Goal: Find specific page/section: Find specific page/section

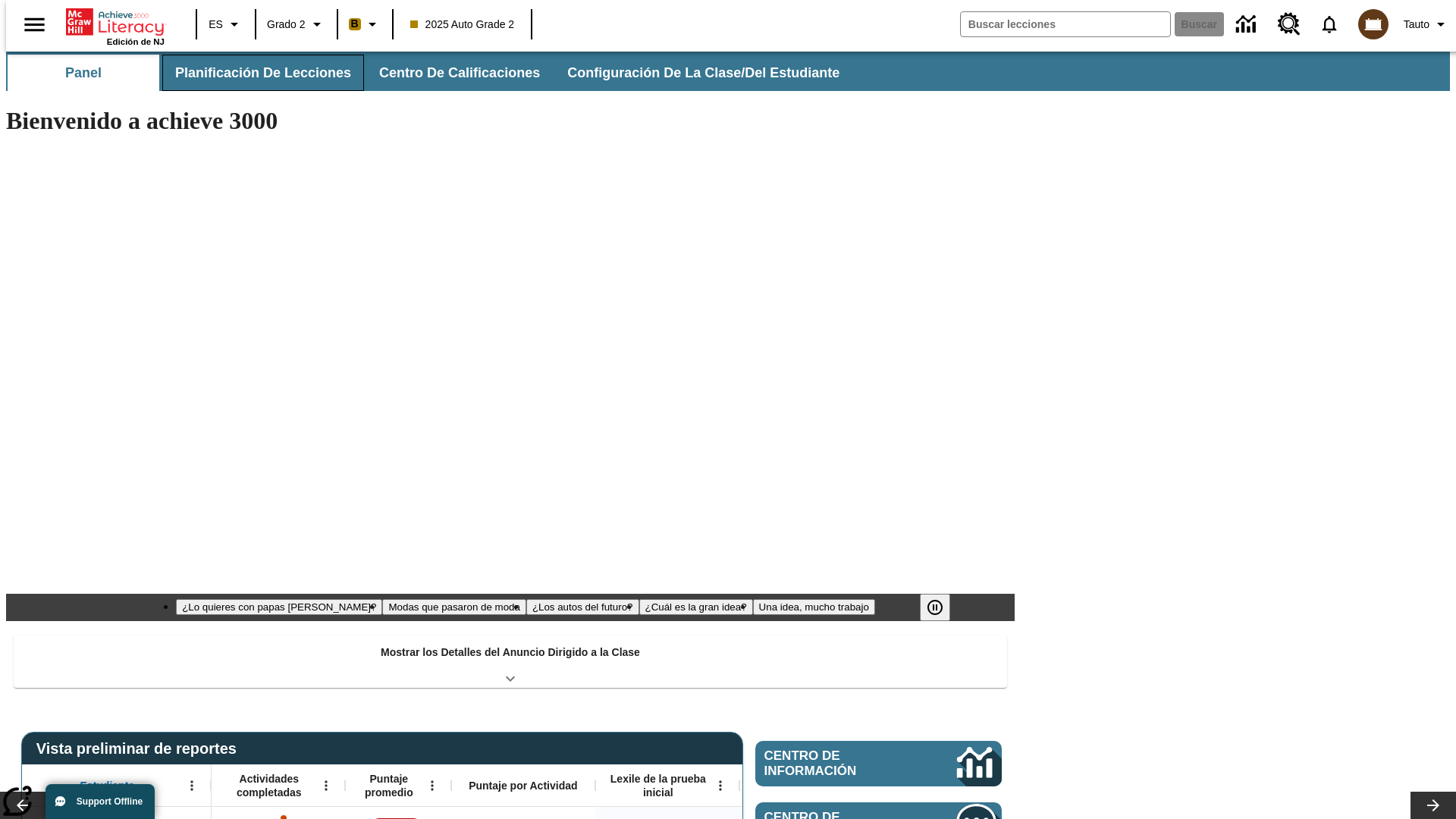
click at [254, 73] on button "Planificación de lecciones" at bounding box center [263, 73] width 202 height 37
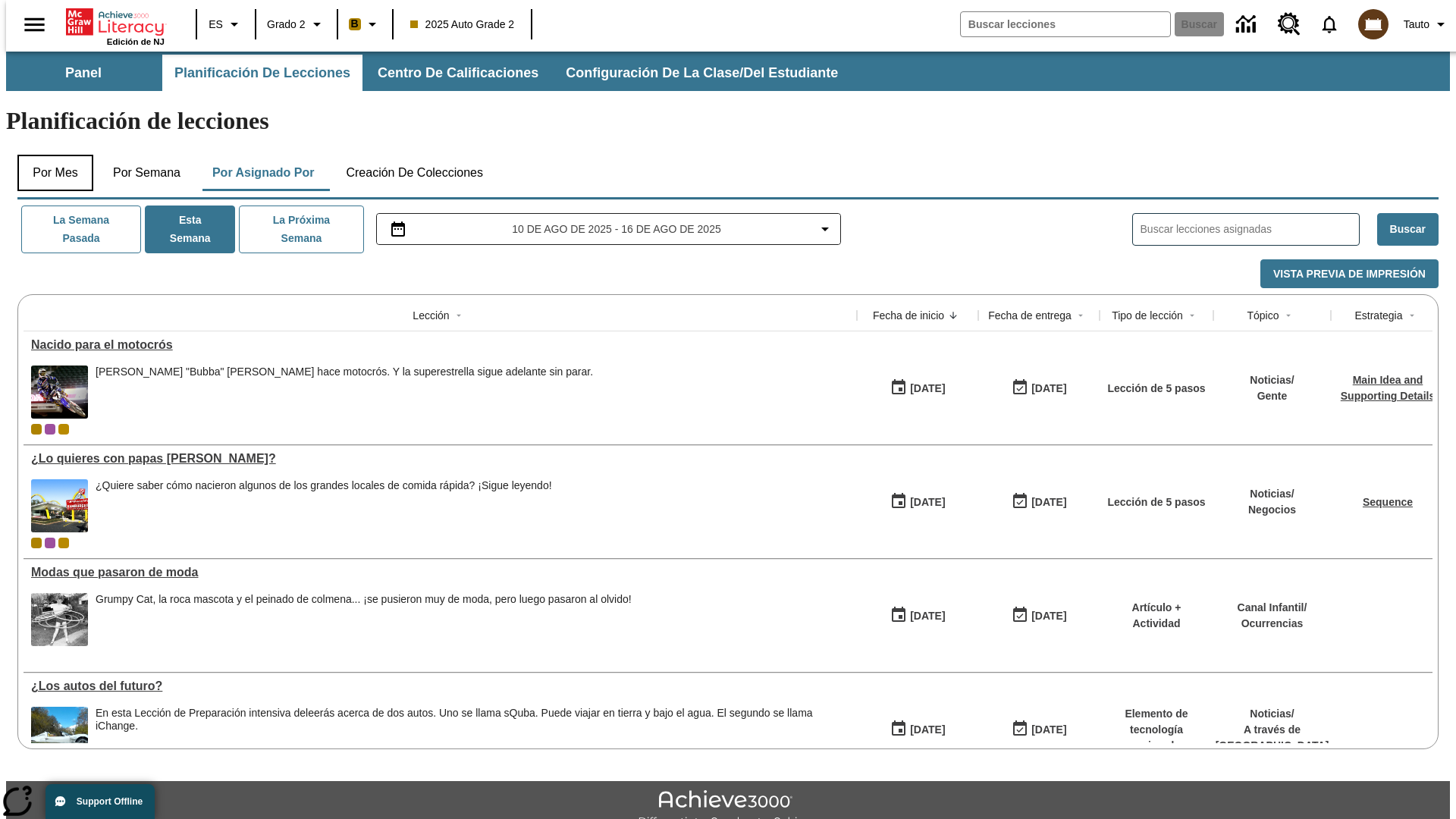
click at [50, 155] on button "Por mes" at bounding box center [55, 173] width 76 height 37
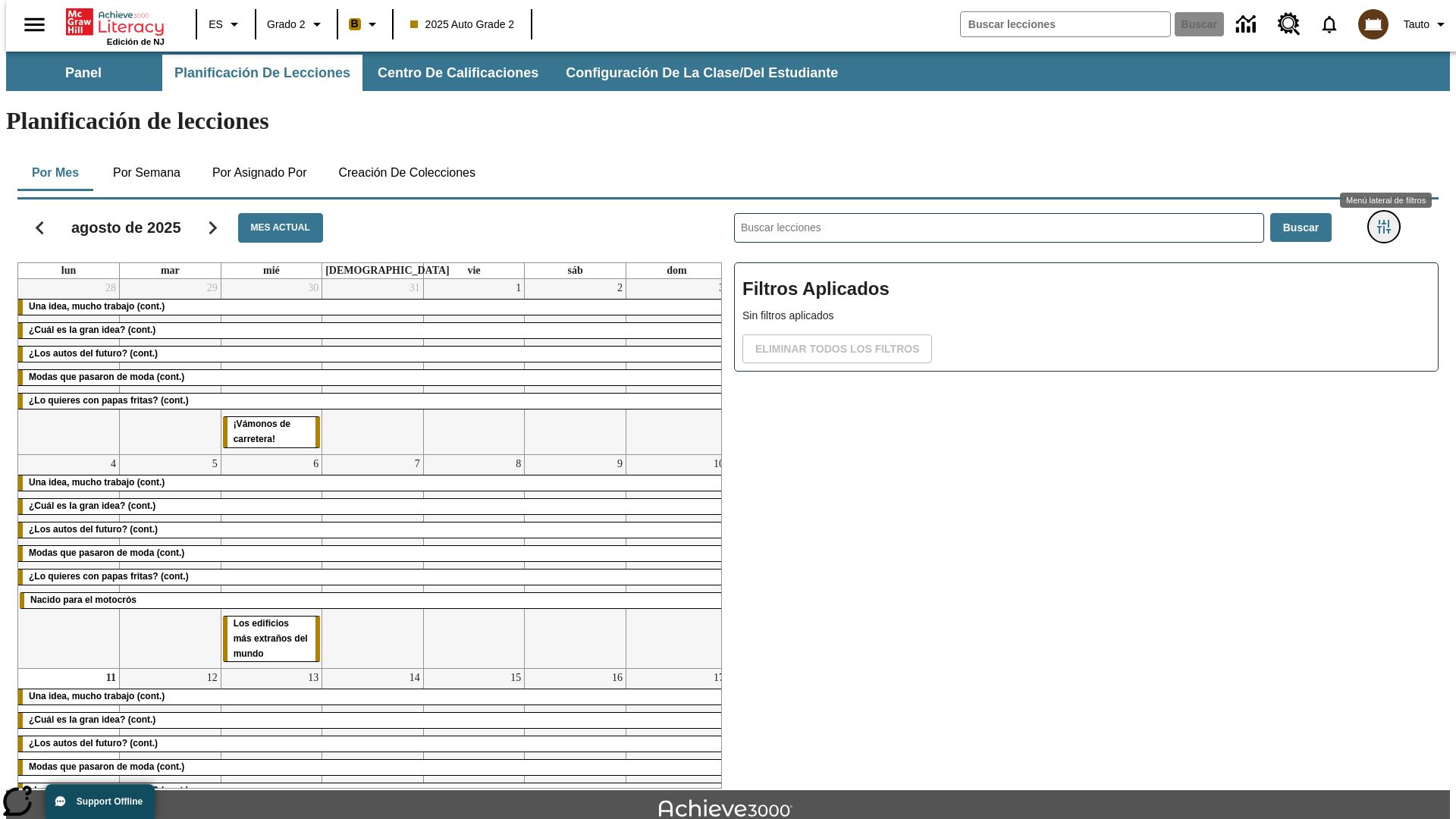
click at [1388, 220] on icon "Menú lateral de filtros" at bounding box center [1383, 226] width 14 height 14
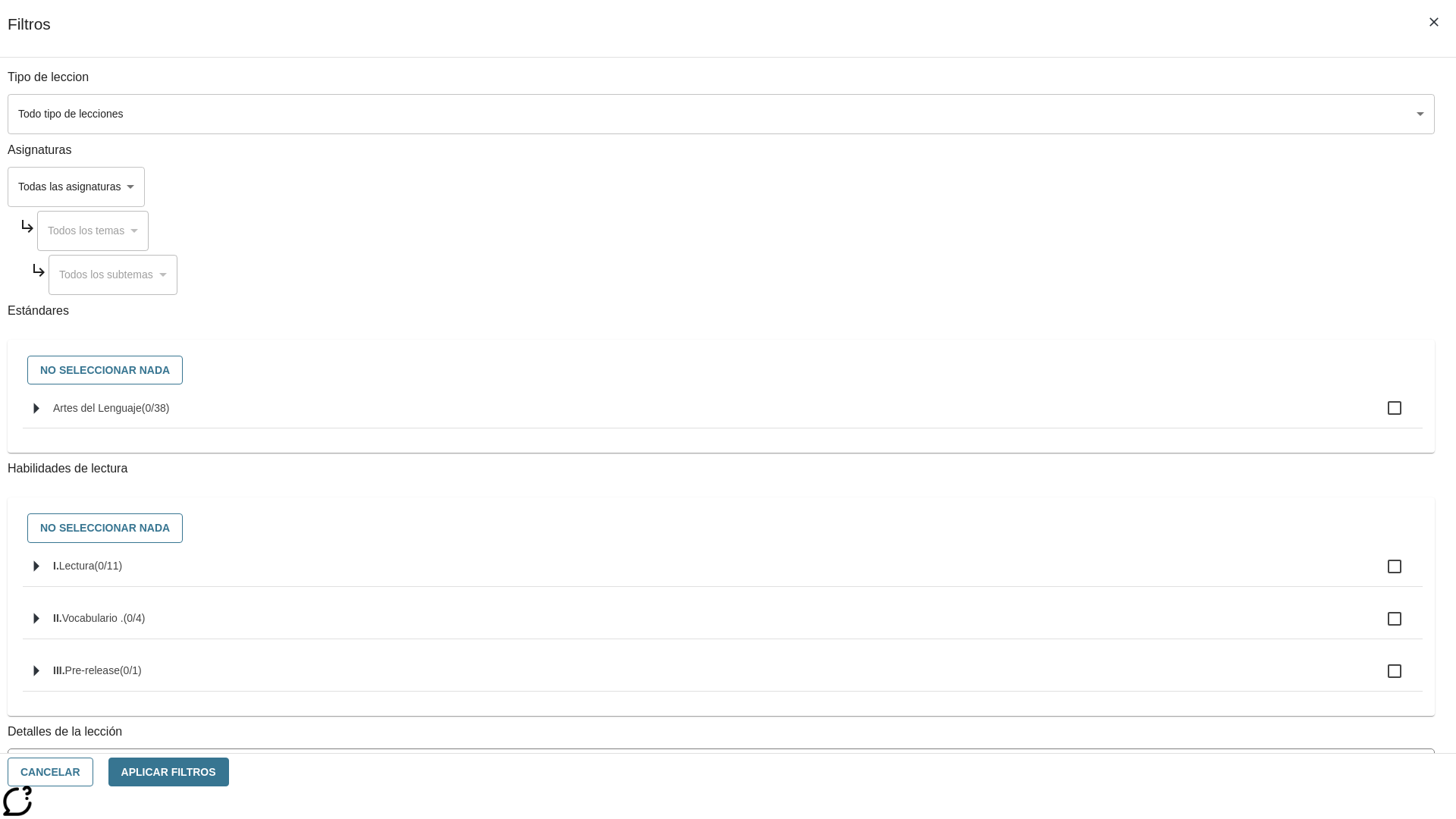
click at [1092, 113] on body "[MEDICAL_DATA] al contenido principal Edición de NJ ES Grado 2 B 2025 Auto Grad…" at bounding box center [728, 470] width 1444 height 837
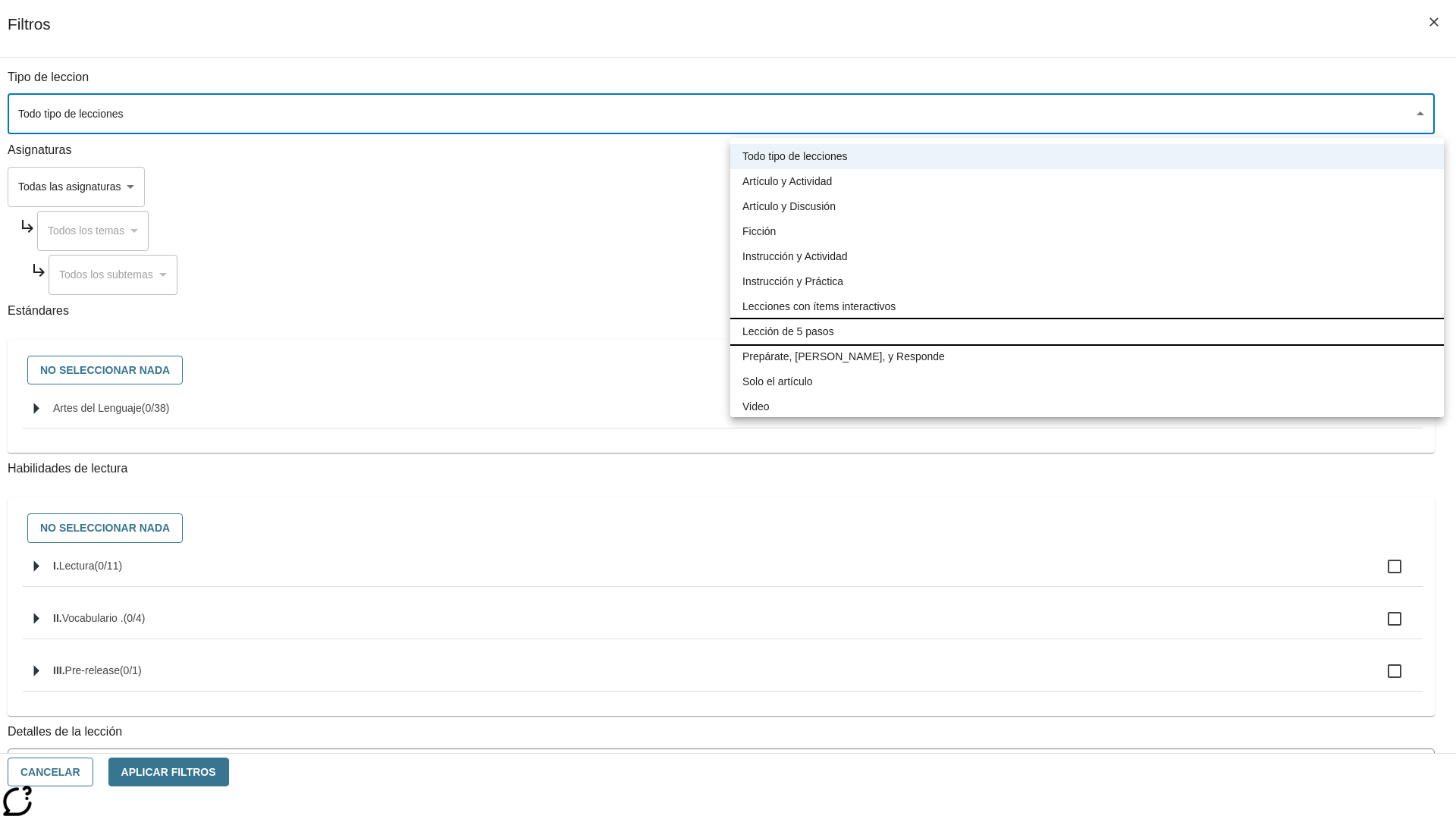
click at [1086, 332] on li "Lección de 5 pasos" at bounding box center [1086, 332] width 713 height 25
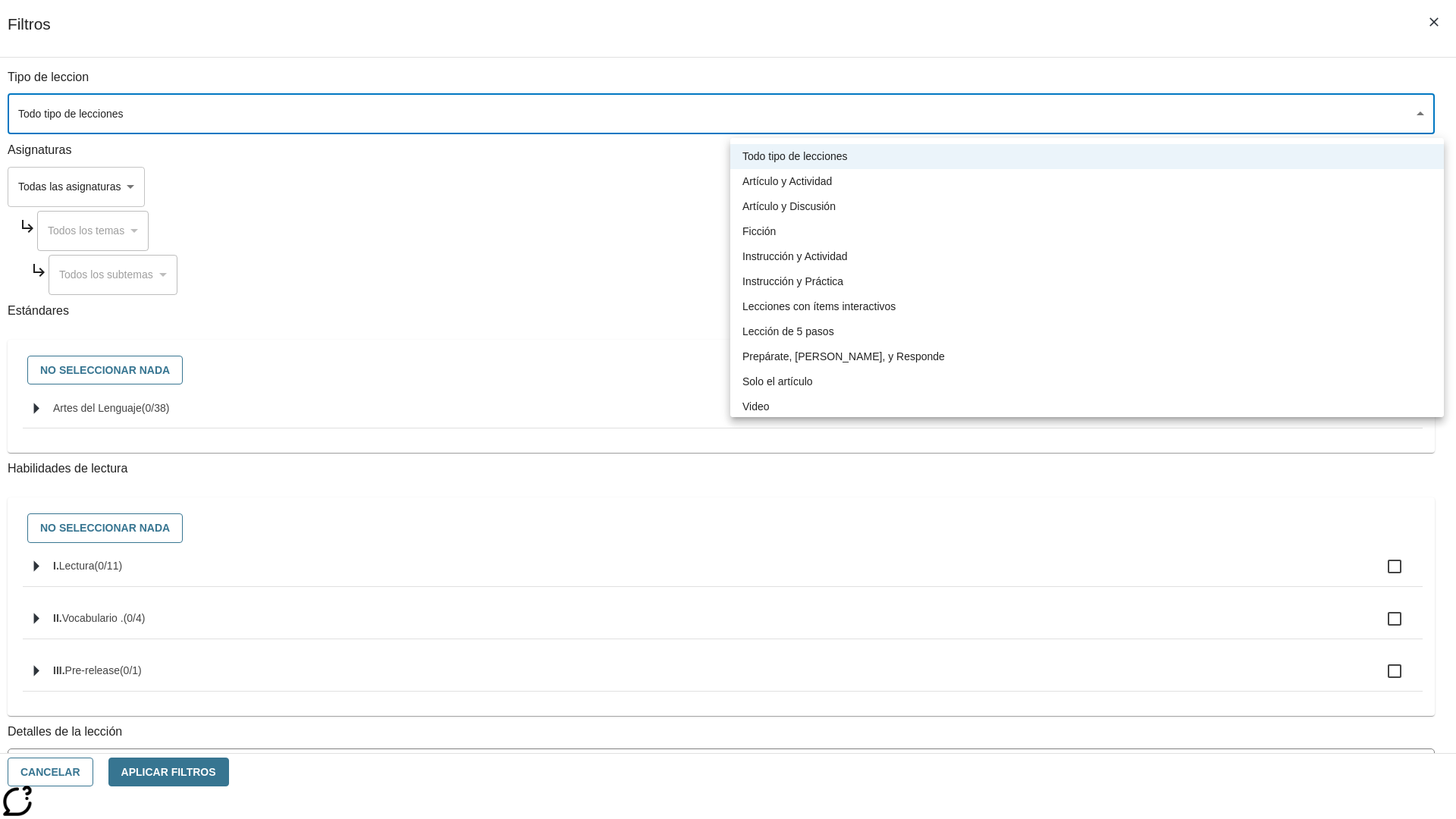
type input "1"
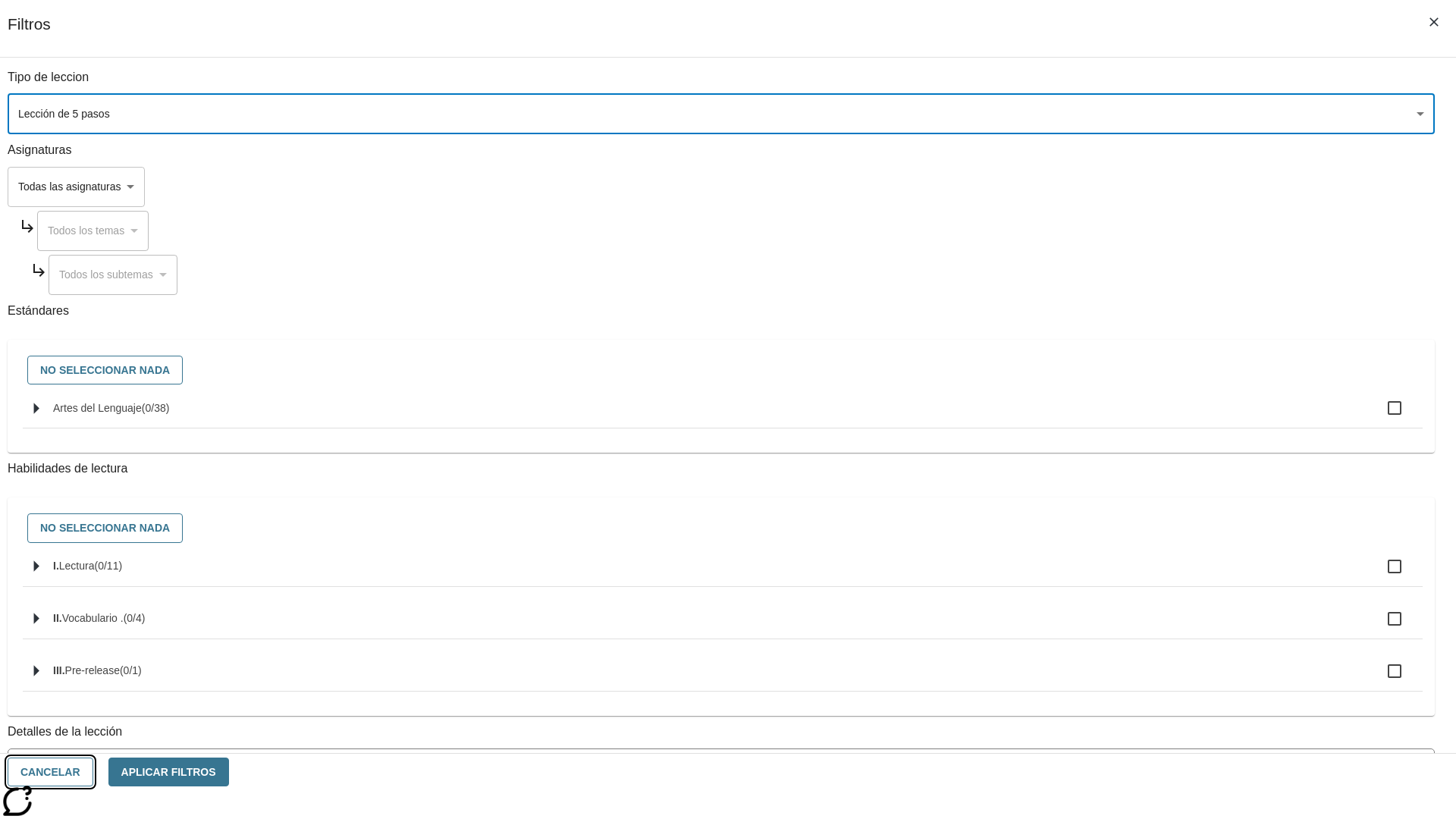
click at [93, 772] on button "Cancelar" at bounding box center [50, 772] width 85 height 30
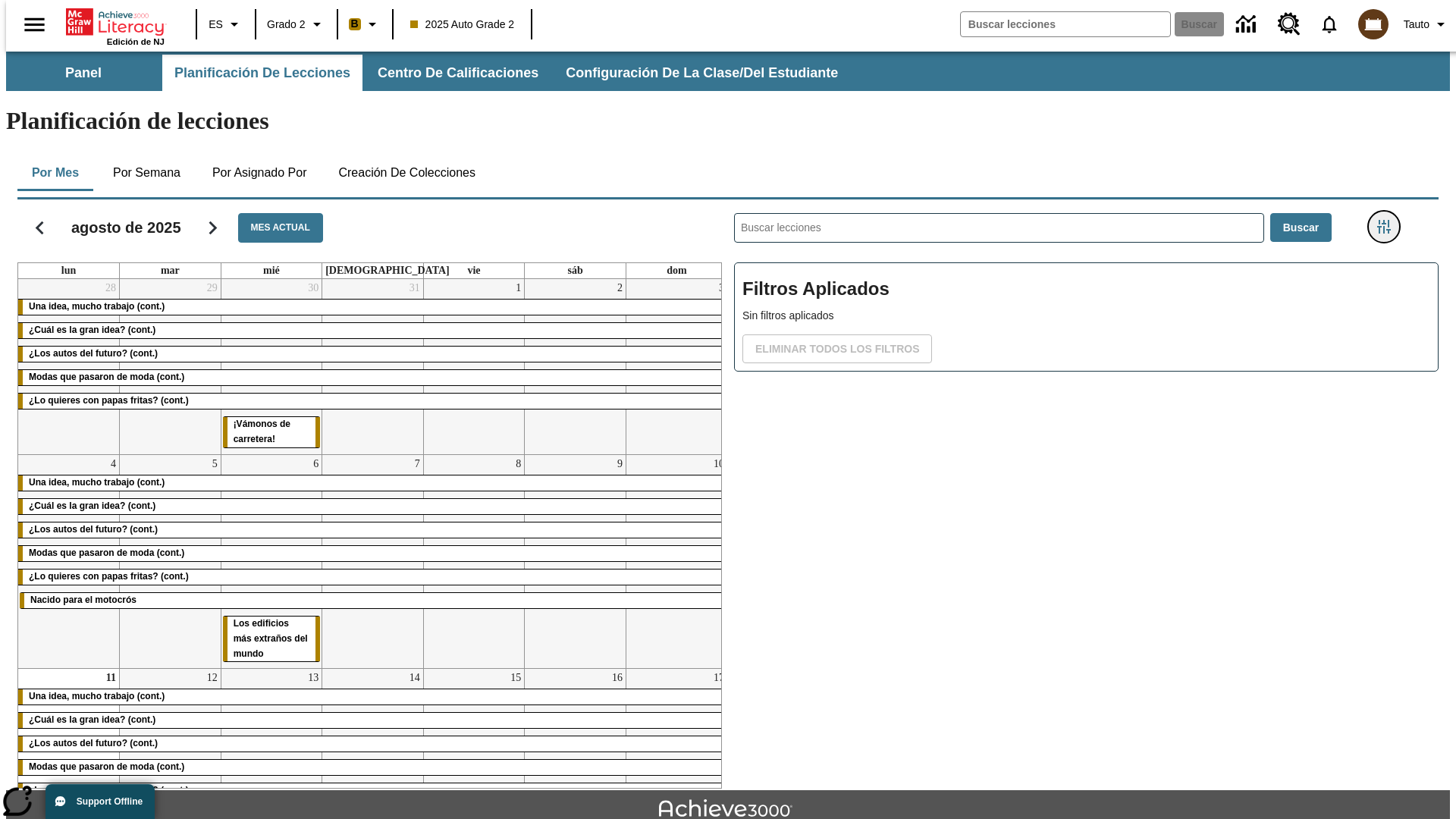
click at [1388, 220] on icon "Menú lateral de filtros" at bounding box center [1383, 226] width 14 height 14
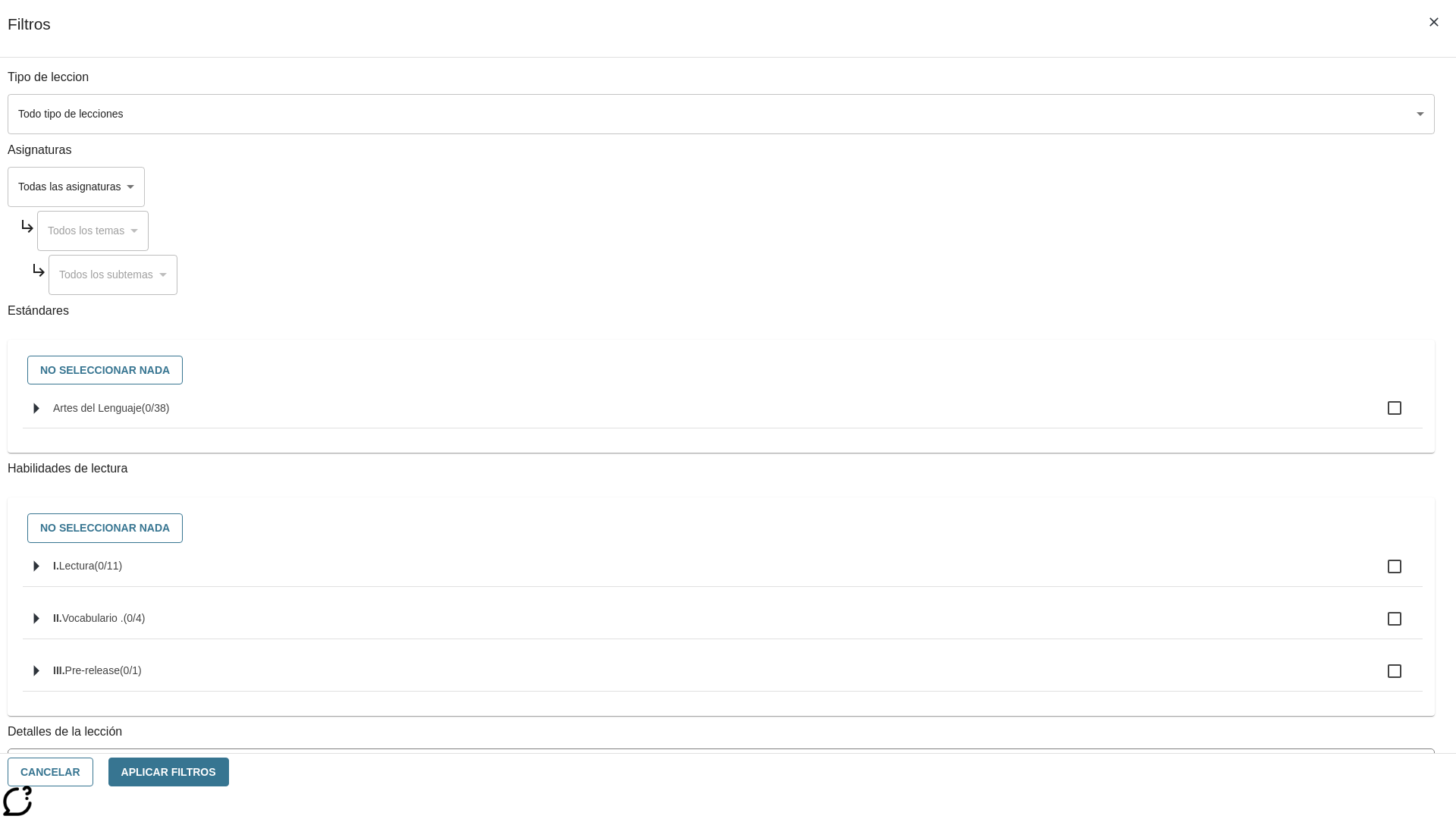
click at [1092, 113] on body "[MEDICAL_DATA] al contenido principal Edición de NJ ES Grado 2 B 2025 Auto Grad…" at bounding box center [728, 470] width 1444 height 837
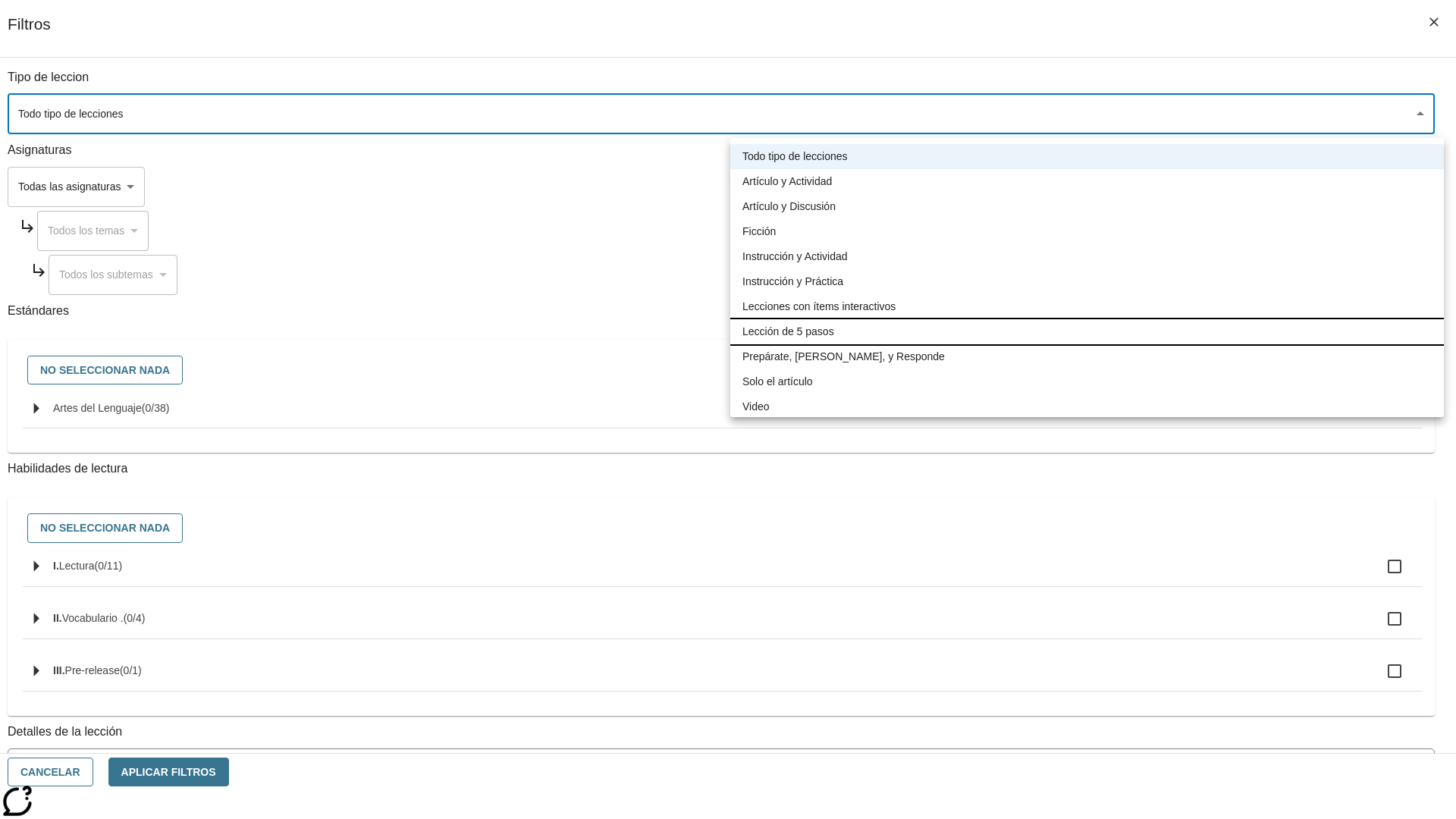
click at [1086, 332] on li "Lección de 5 pasos" at bounding box center [1086, 332] width 713 height 25
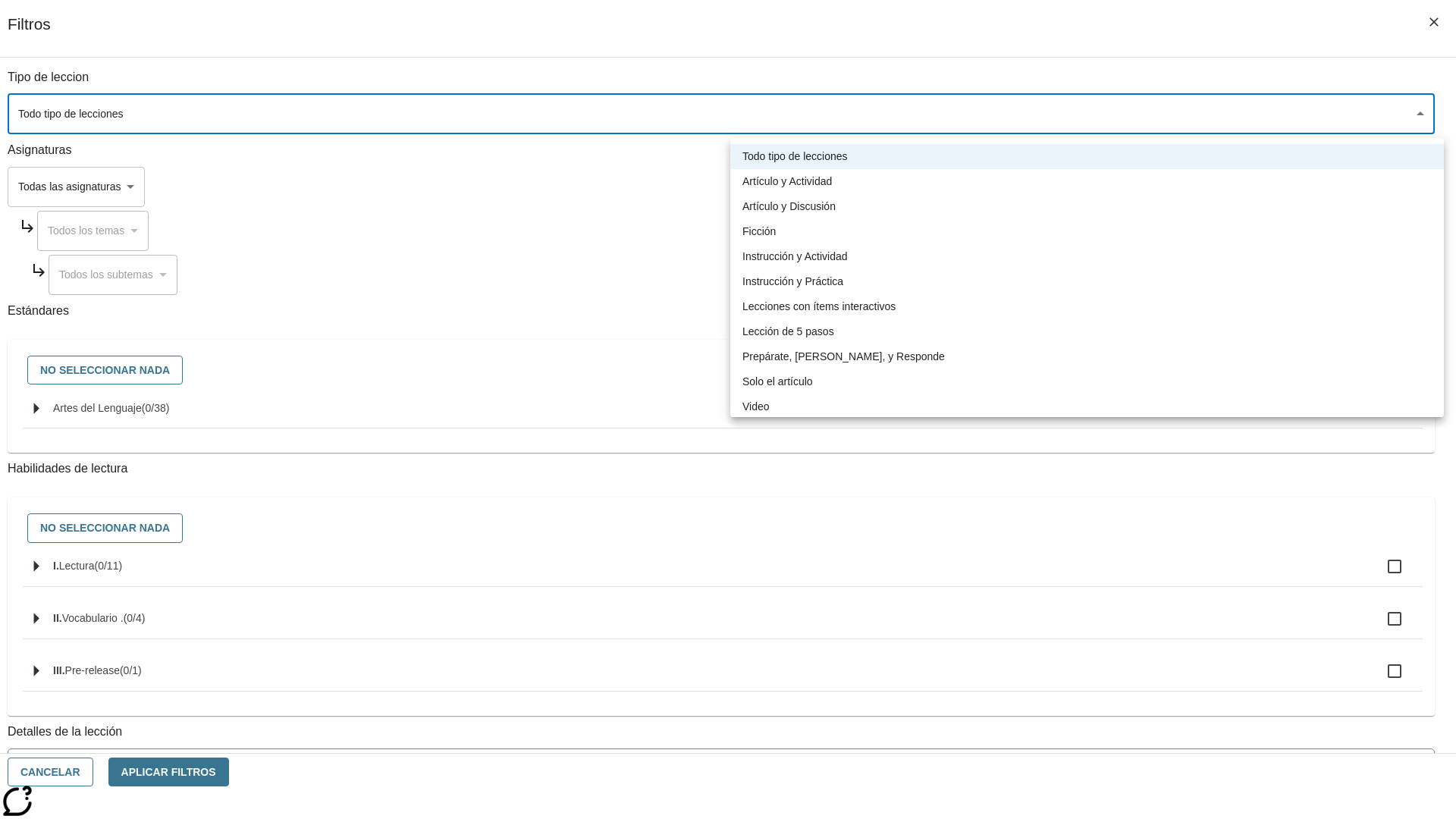
type input "1"
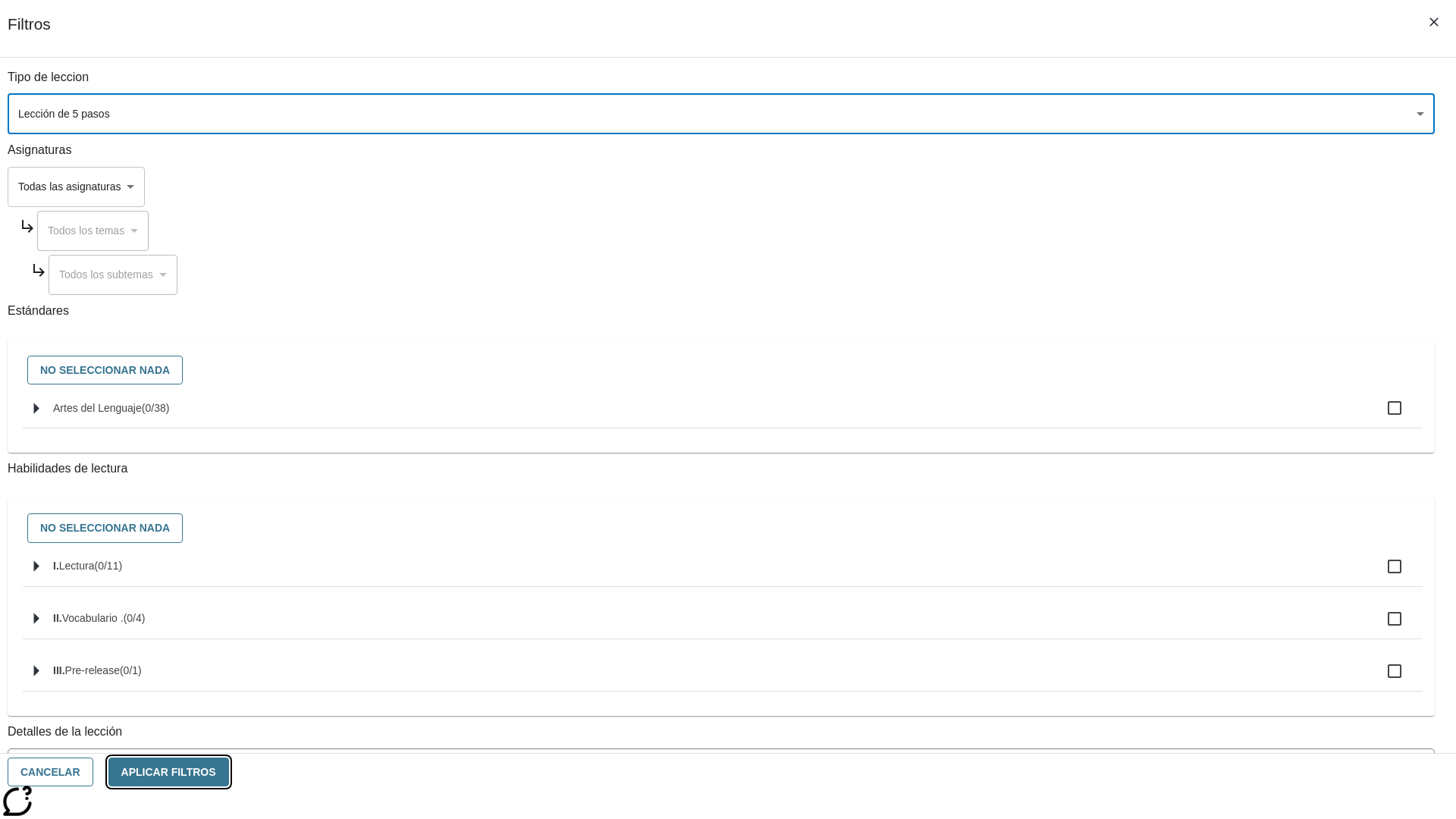
click at [229, 772] on button "Aplicar Filtros" at bounding box center [169, 772] width 121 height 30
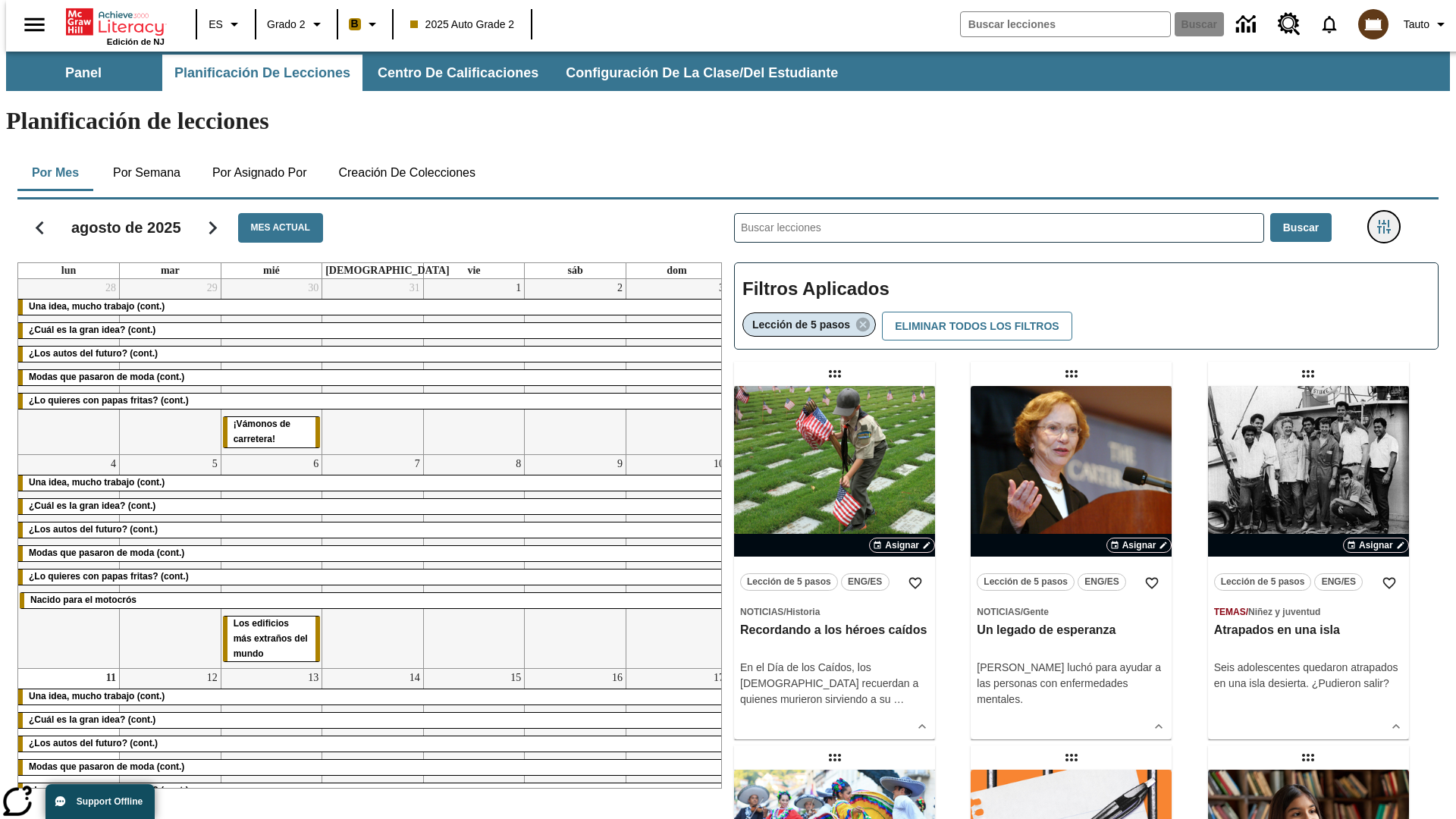
click at [1388, 220] on icon "Menú lateral de filtros" at bounding box center [1383, 226] width 14 height 14
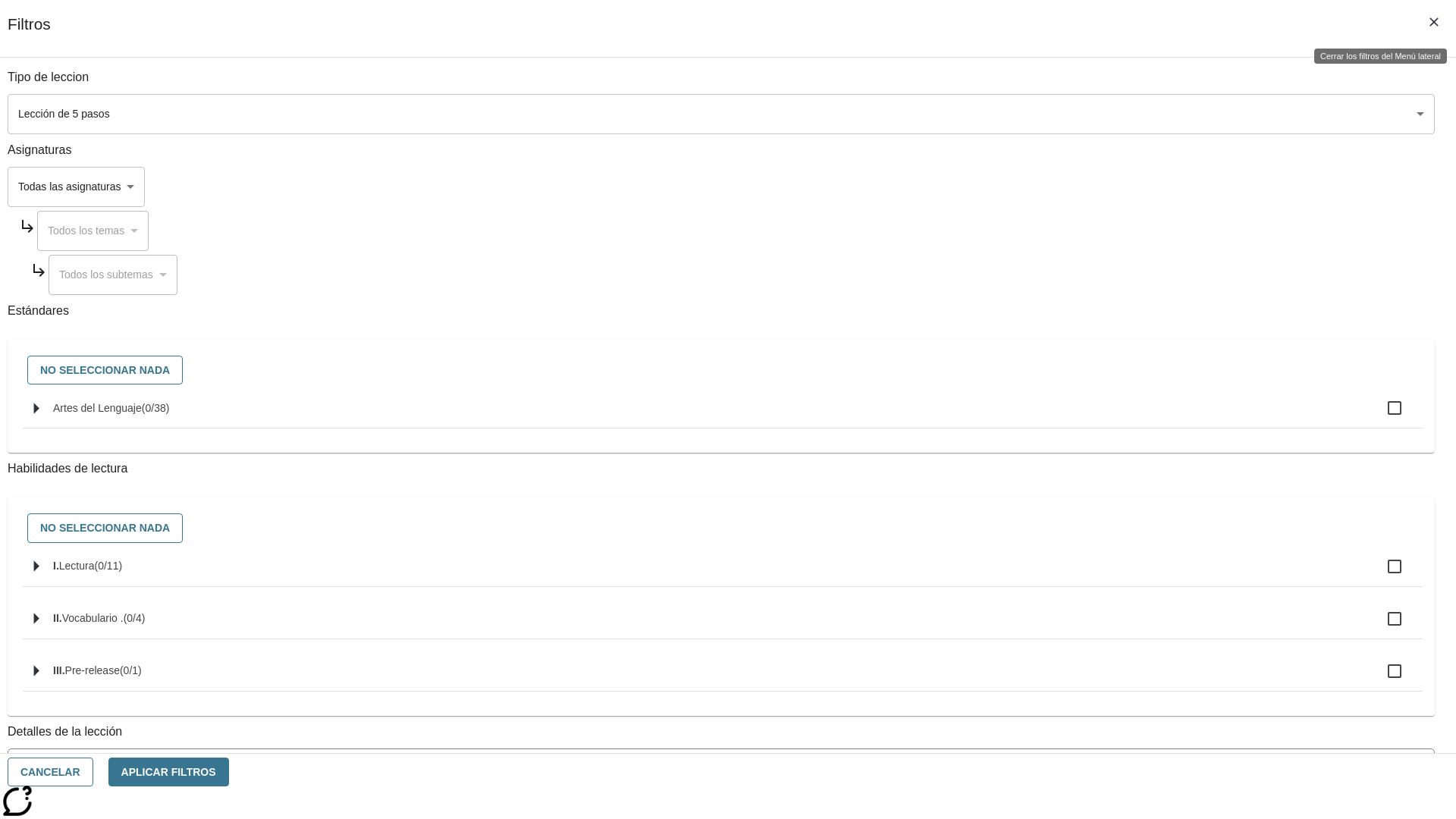
click at [1434, 22] on icon "Cerrar los filtros del Menú lateral" at bounding box center [1433, 22] width 9 height 9
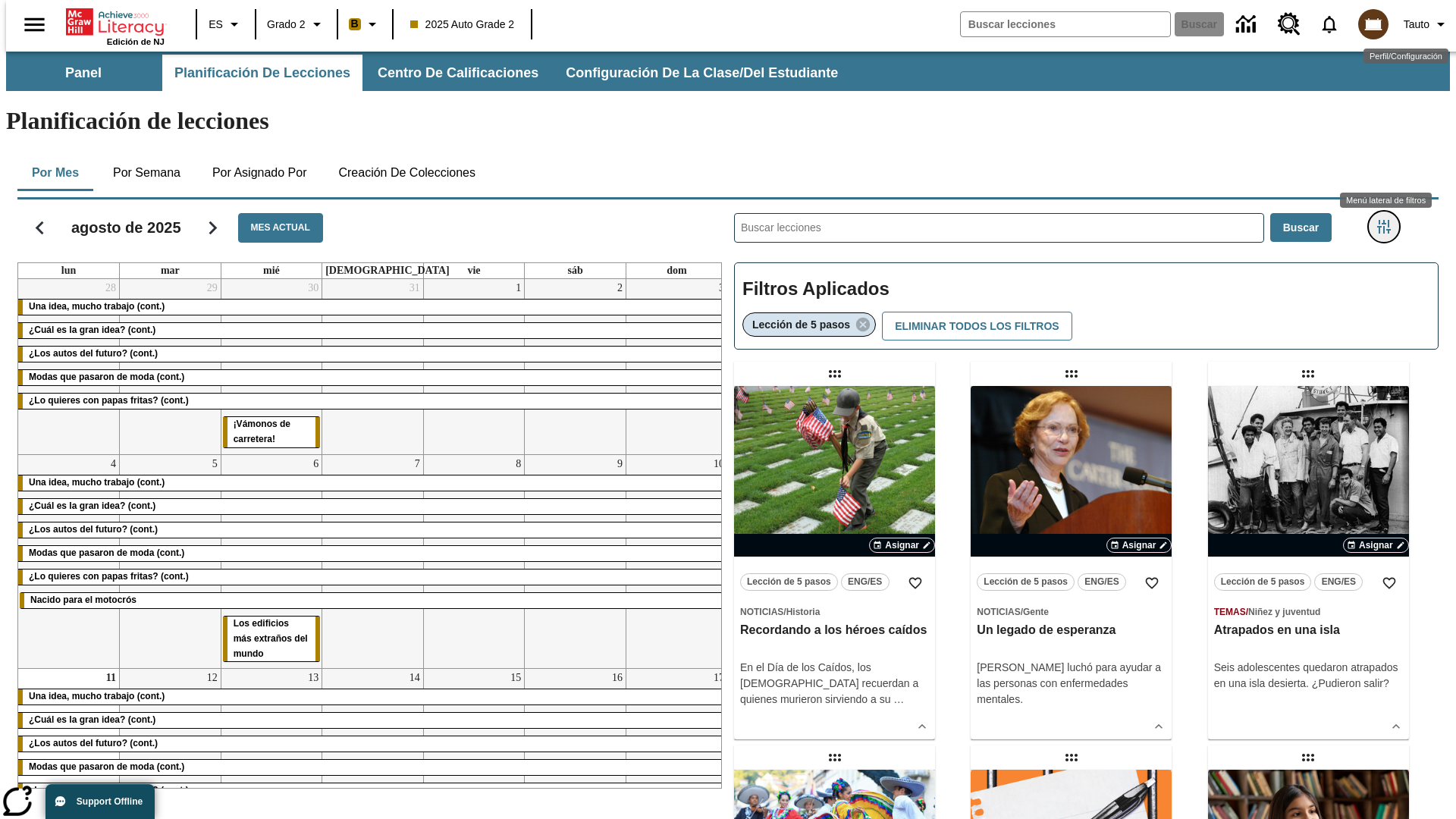
click at [1388, 220] on icon "Menú lateral de filtros" at bounding box center [1383, 226] width 14 height 14
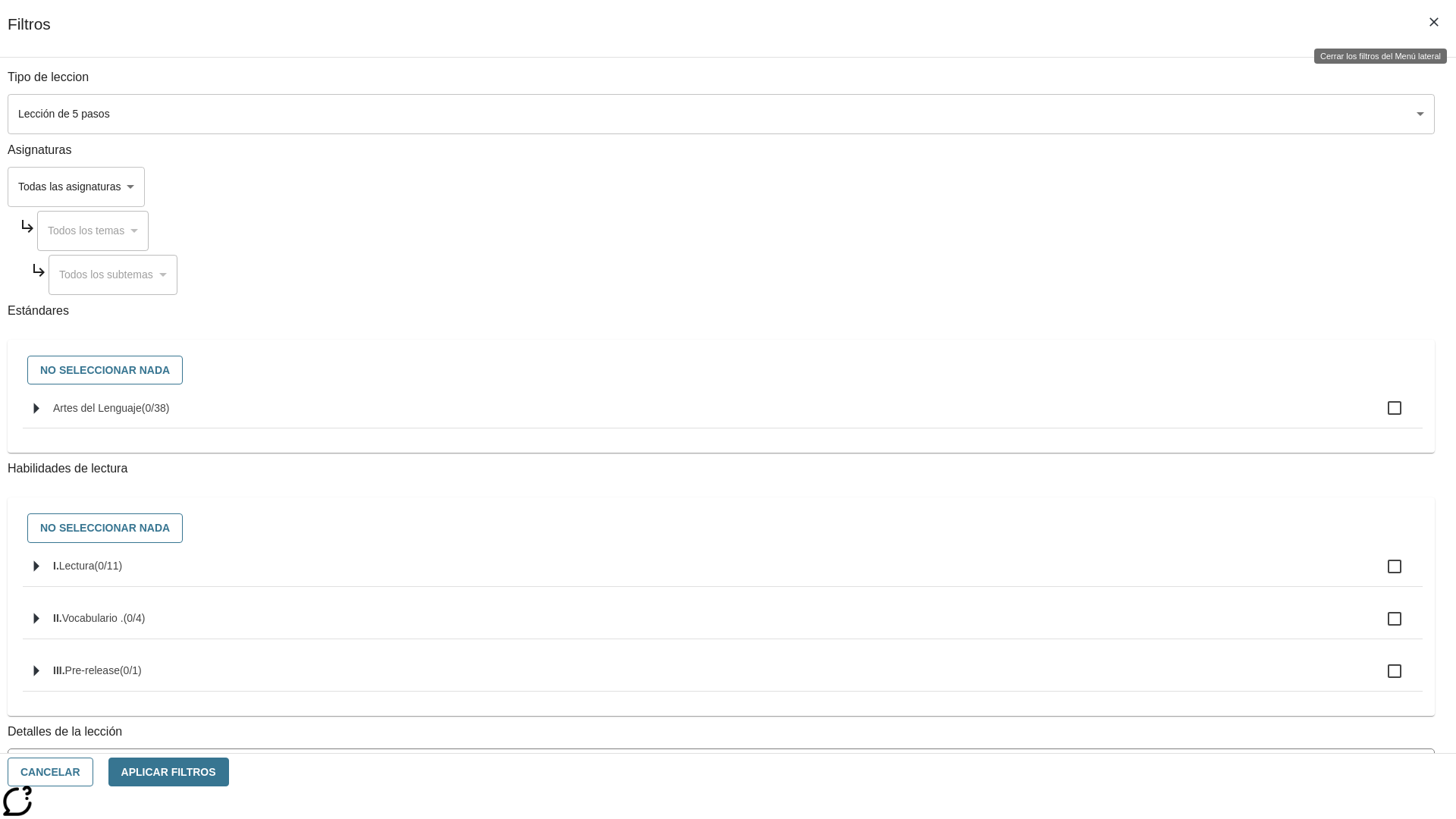
click at [1434, 22] on icon "Cerrar los filtros del Menú lateral" at bounding box center [1433, 22] width 9 height 9
click at [1388, 220] on icon "Menú lateral de filtros" at bounding box center [1383, 226] width 14 height 14
click at [93, 772] on button "Cancelar" at bounding box center [50, 772] width 85 height 30
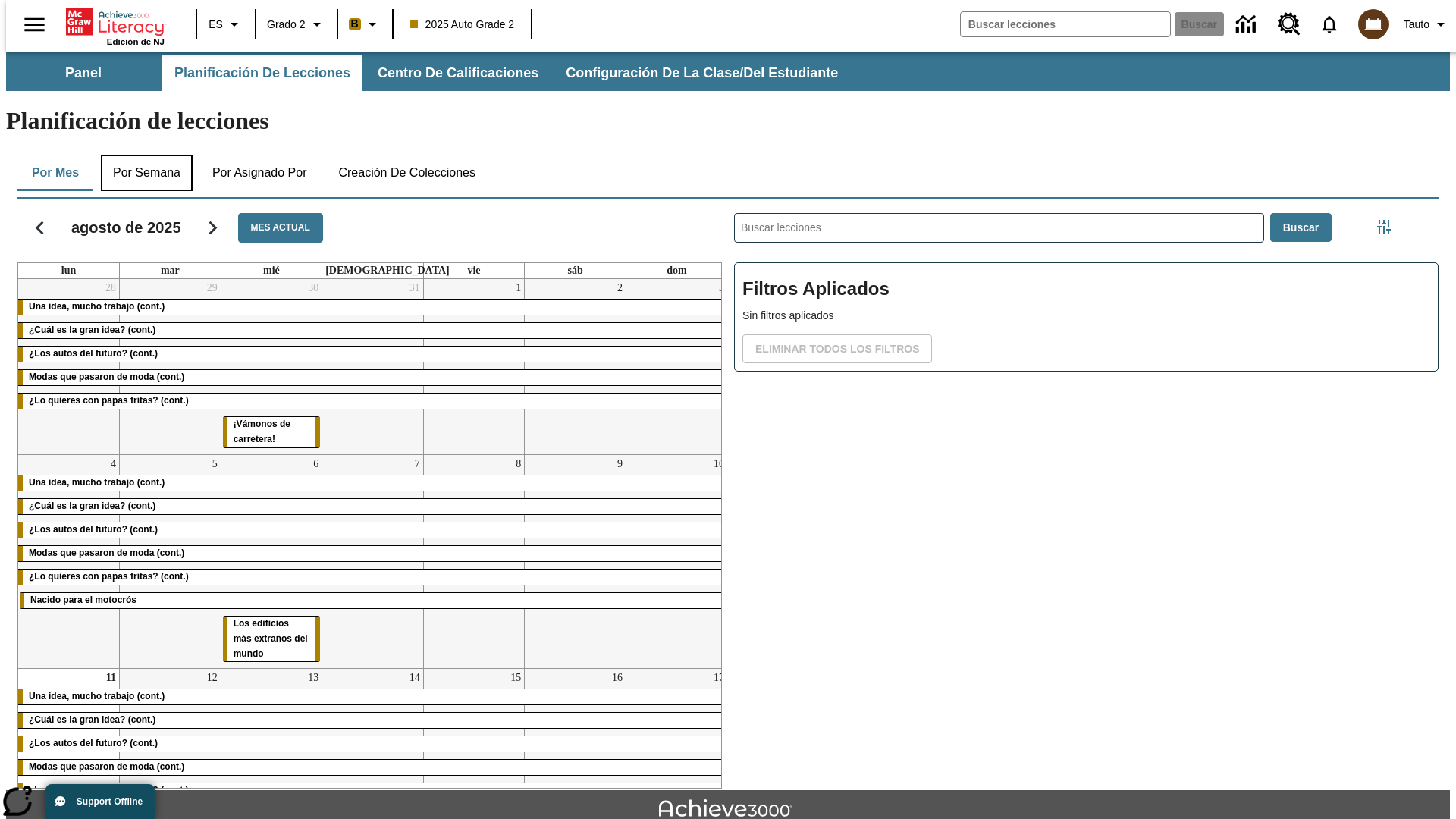
click at [142, 155] on button "Por semana" at bounding box center [146, 173] width 92 height 37
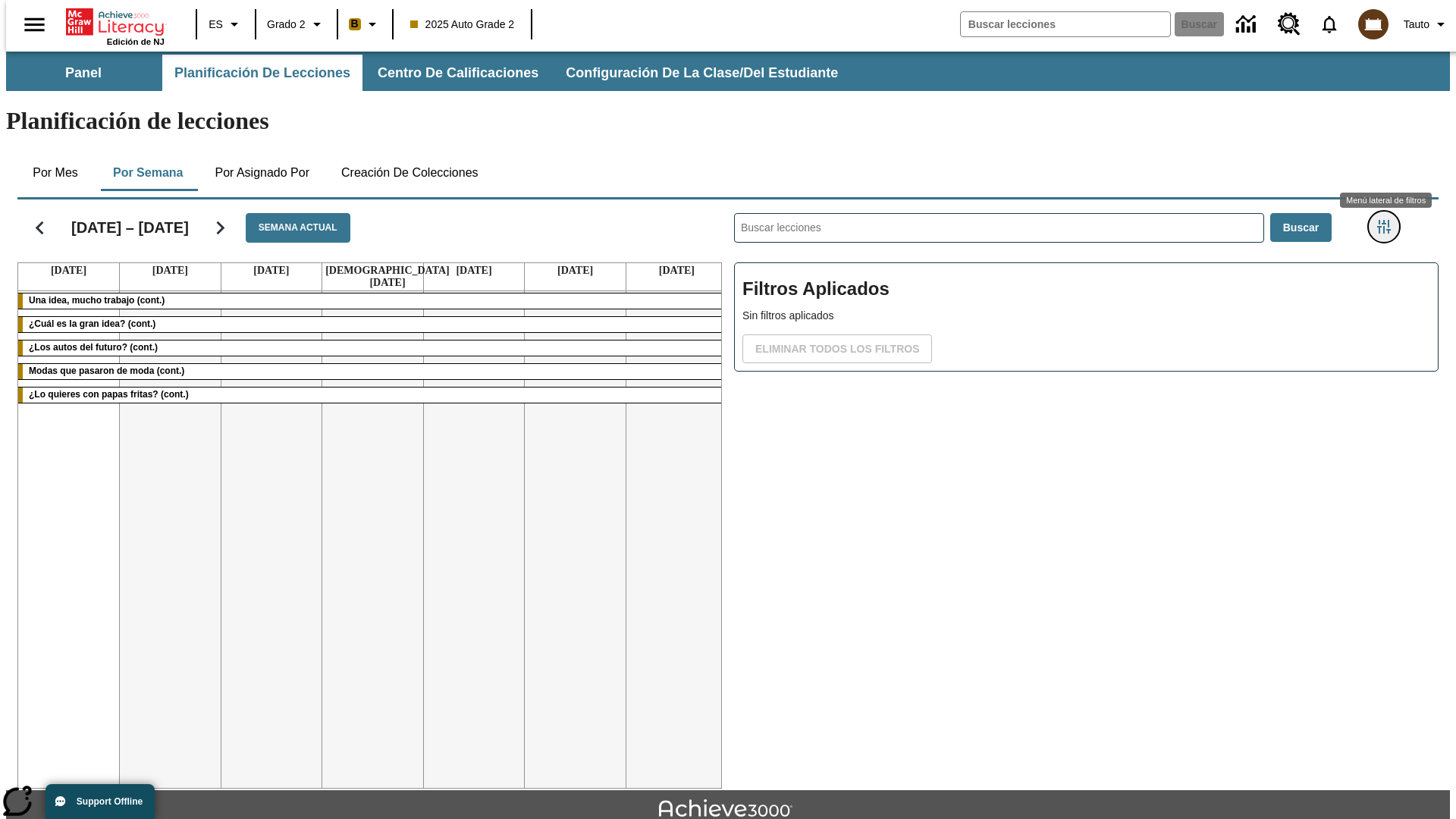
click at [1388, 220] on icon "Menú lateral de filtros" at bounding box center [1383, 226] width 14 height 14
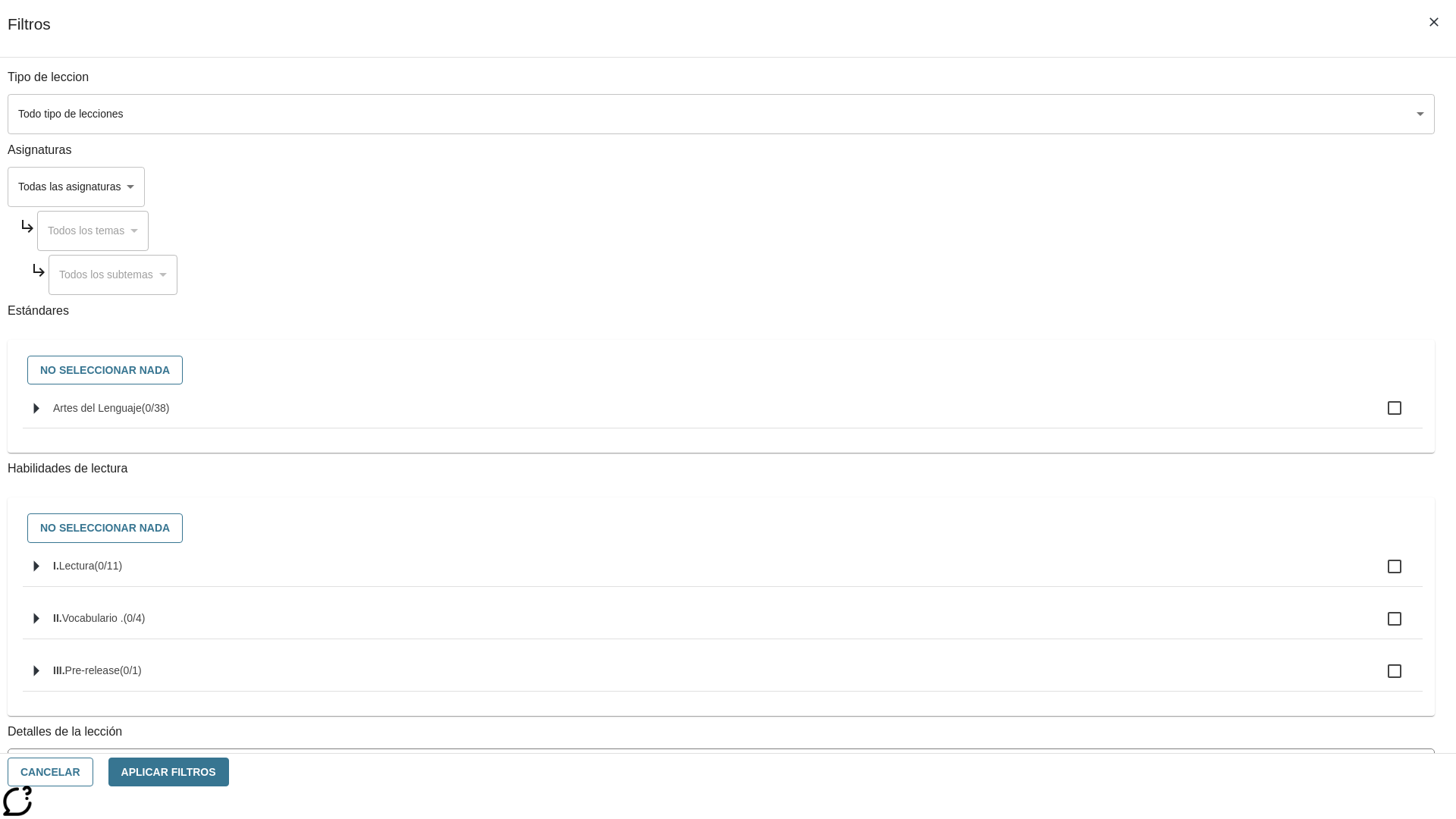
click at [1092, 113] on body "[MEDICAL_DATA] al contenido principal Edición de NJ ES Grado 2 B 2025 Auto Grad…" at bounding box center [728, 470] width 1444 height 837
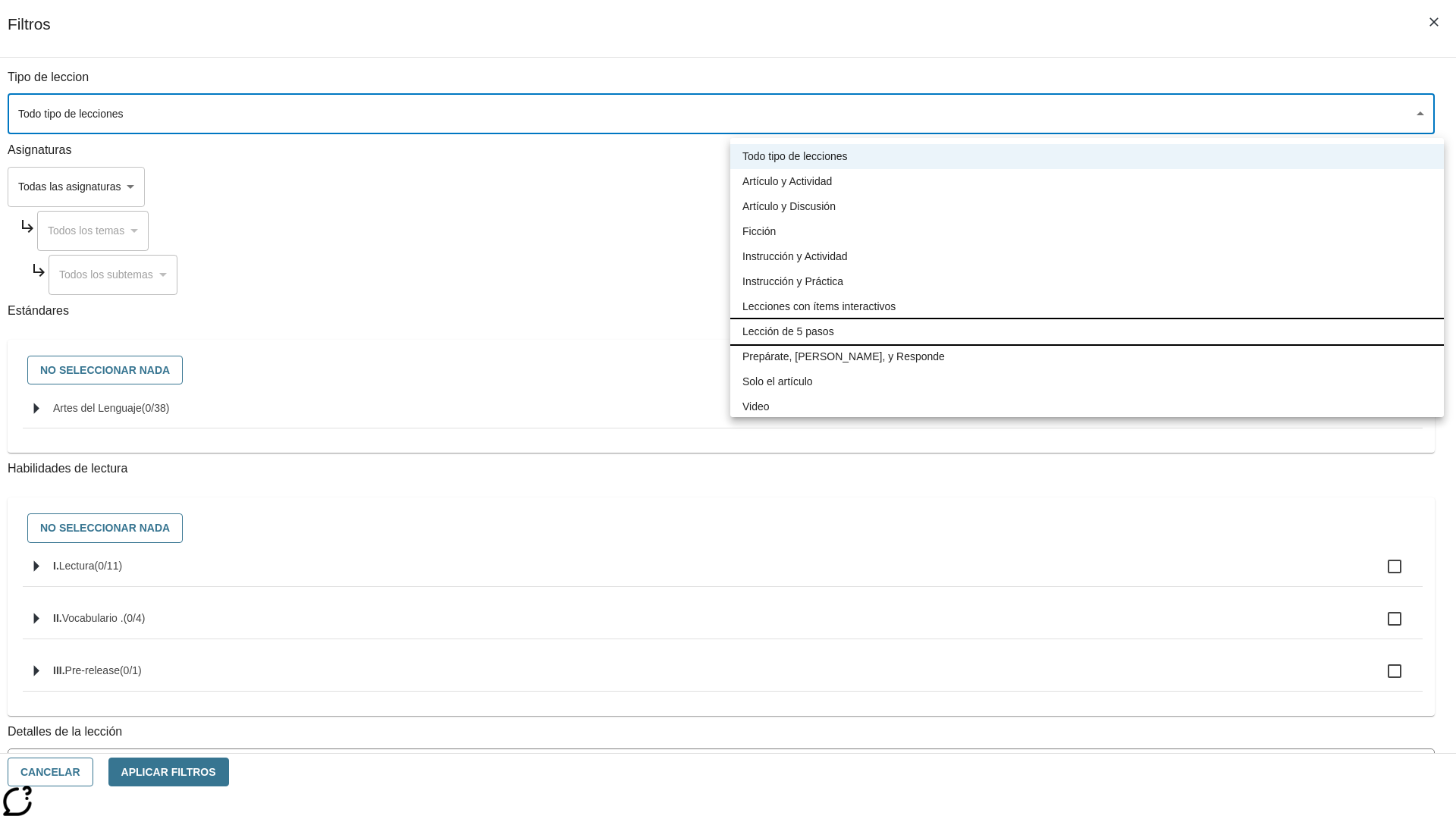
click at [1086, 332] on li "Lección de 5 pasos" at bounding box center [1086, 332] width 713 height 25
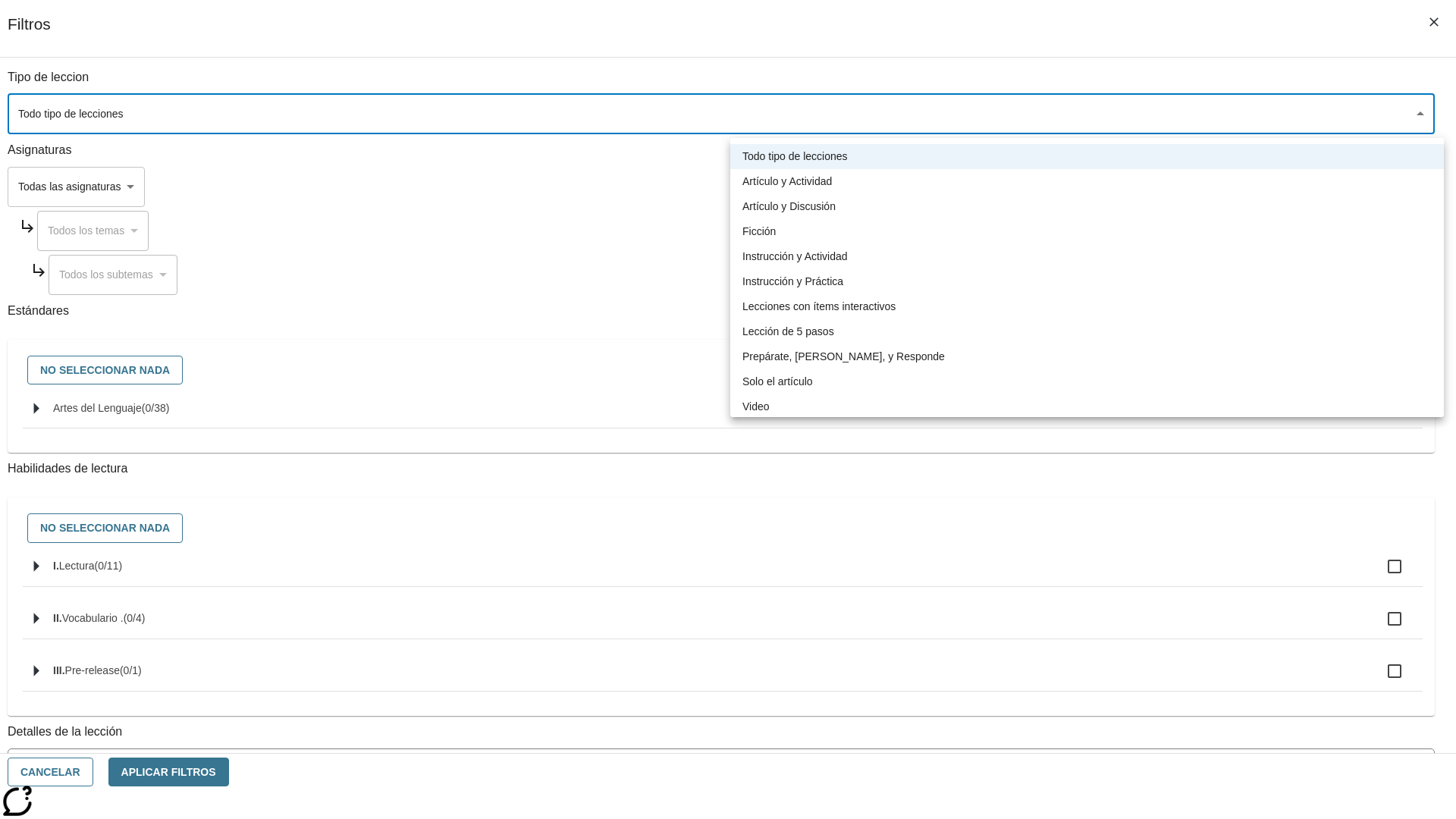
type input "1"
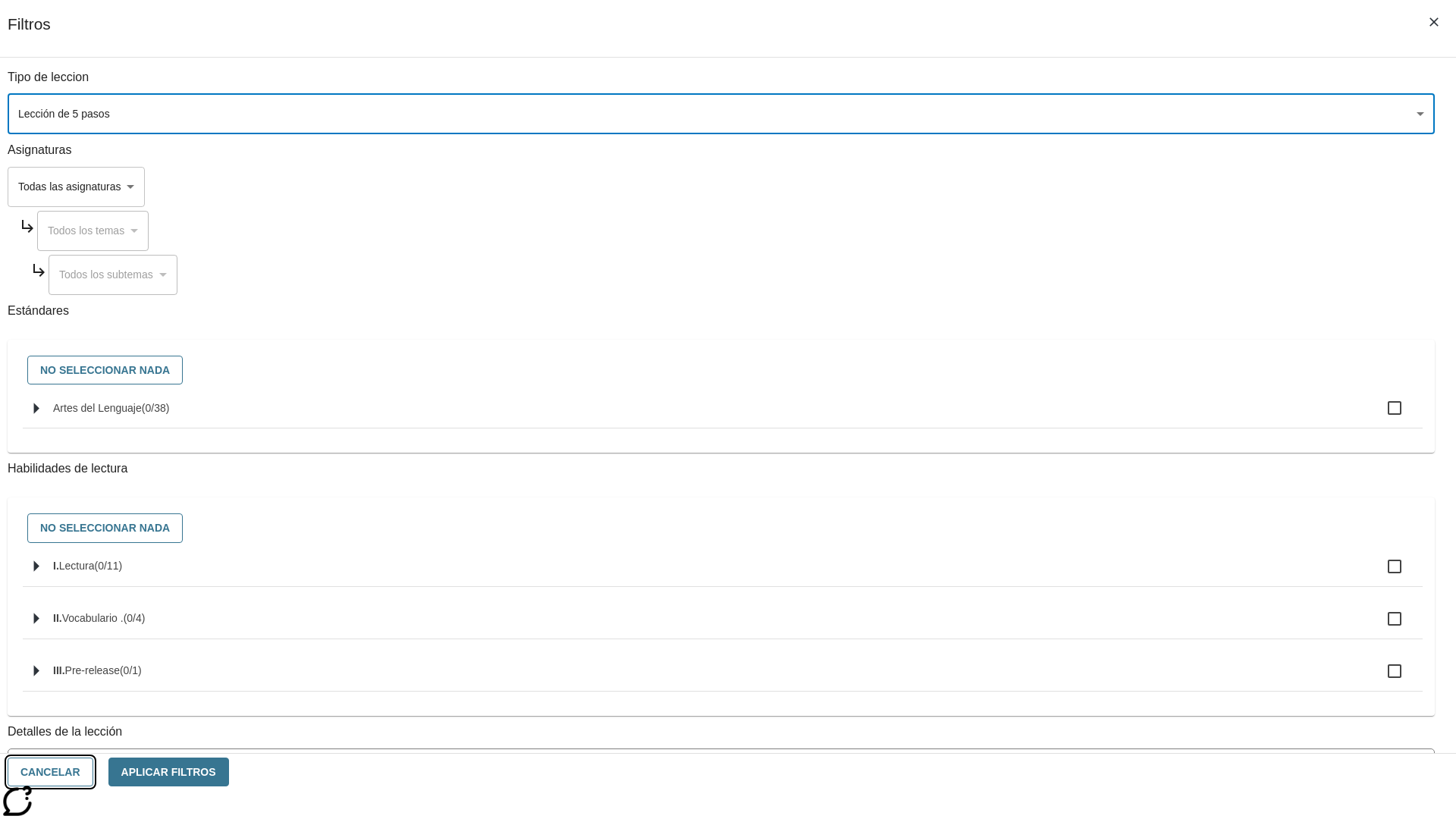
click at [93, 772] on button "Cancelar" at bounding box center [50, 772] width 85 height 30
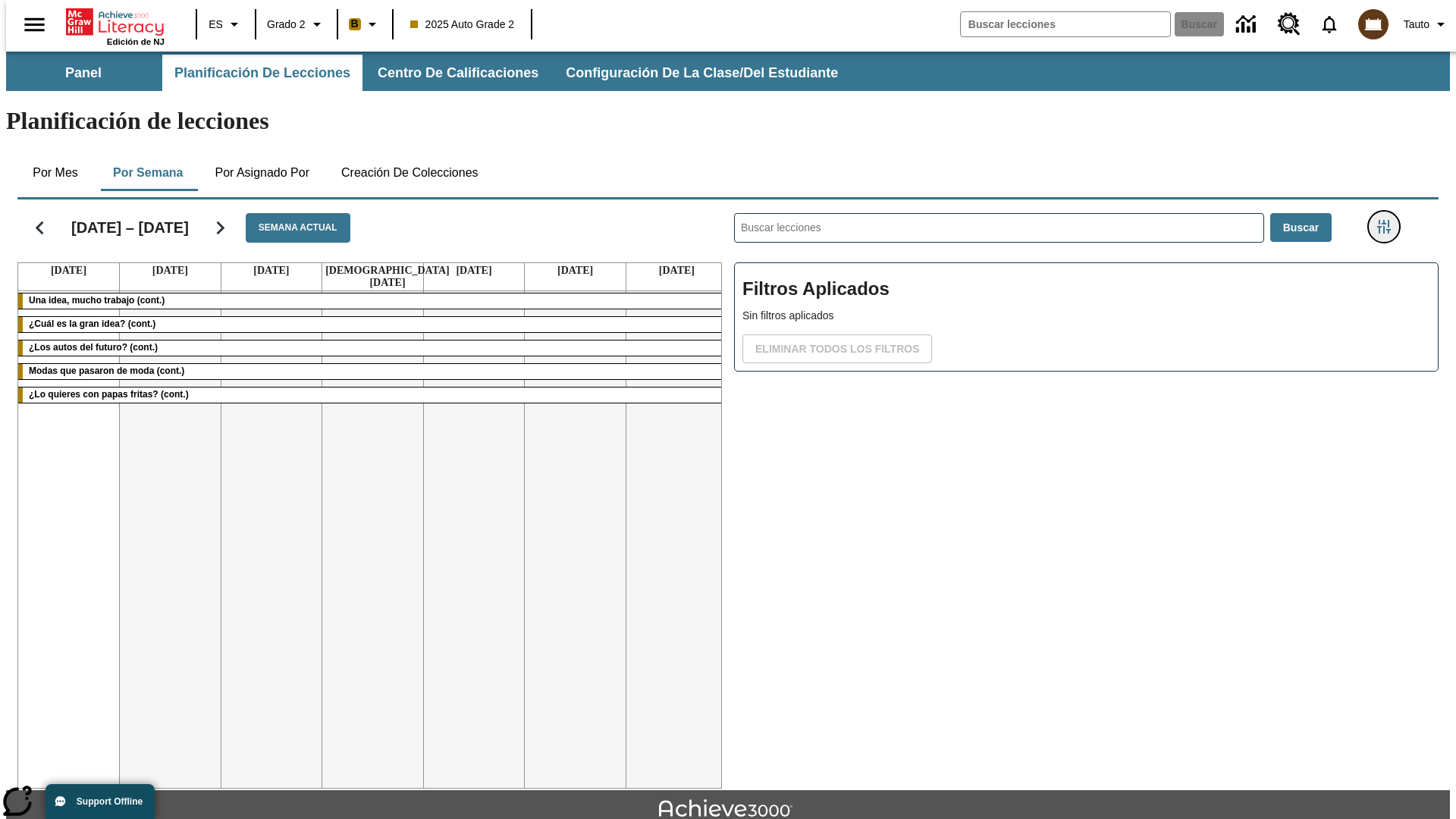
click at [1388, 220] on icon "Menú lateral de filtros" at bounding box center [1383, 226] width 14 height 14
